Goal: Download file/media

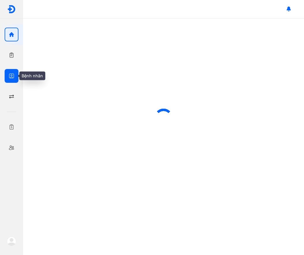
click at [12, 76] on icon "button" at bounding box center [12, 76] width 6 height 6
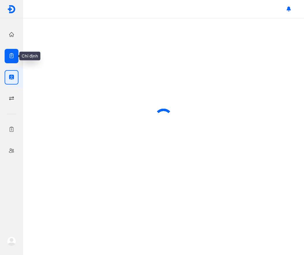
click at [10, 58] on icon "button" at bounding box center [12, 56] width 6 height 6
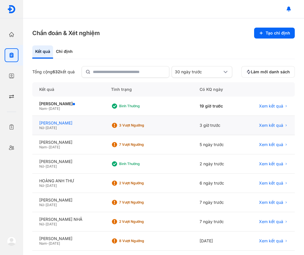
click at [61, 122] on div "[PERSON_NAME]" at bounding box center [68, 123] width 58 height 5
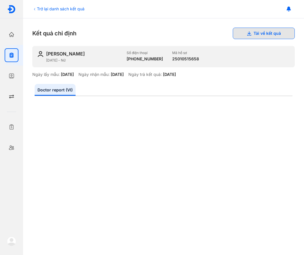
click at [263, 31] on button "Tải về kết quả" at bounding box center [263, 34] width 62 height 12
